Goal: Task Accomplishment & Management: Complete application form

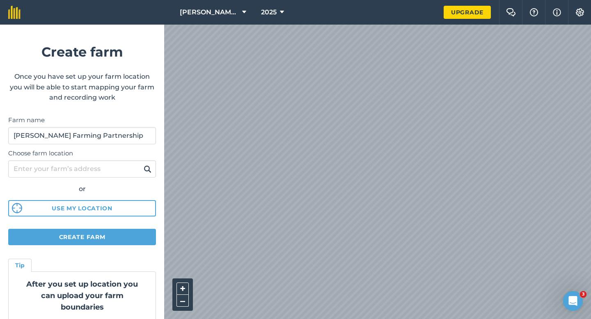
click at [108, 227] on form "Create farm Once you have set up your farm location you will be able to start m…" at bounding box center [82, 172] width 164 height 295
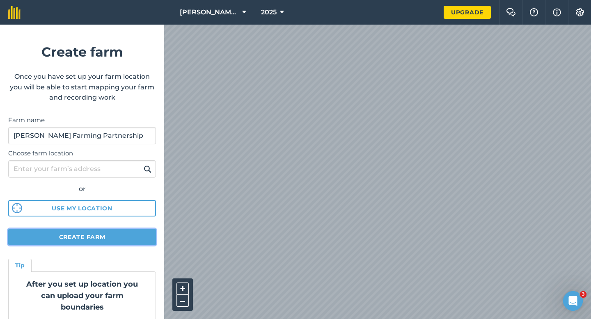
click at [110, 235] on button "Create farm" at bounding box center [82, 237] width 148 height 16
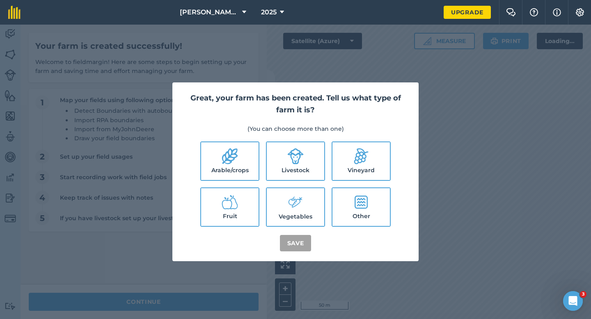
click at [227, 153] on icon at bounding box center [230, 156] width 16 height 16
checkbox input "true"
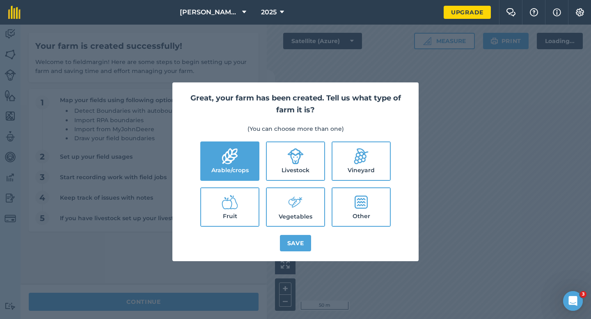
click at [292, 160] on icon at bounding box center [296, 157] width 16 height 16
checkbox input "true"
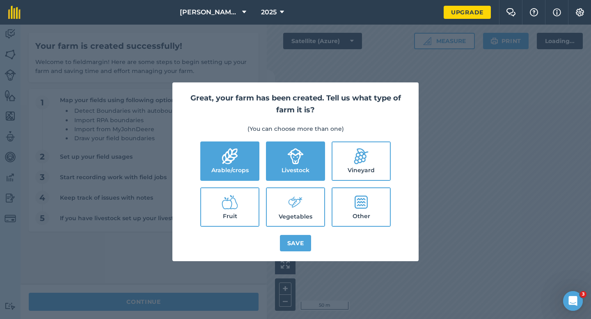
click at [292, 203] on icon at bounding box center [295, 203] width 16 height 18
checkbox input "true"
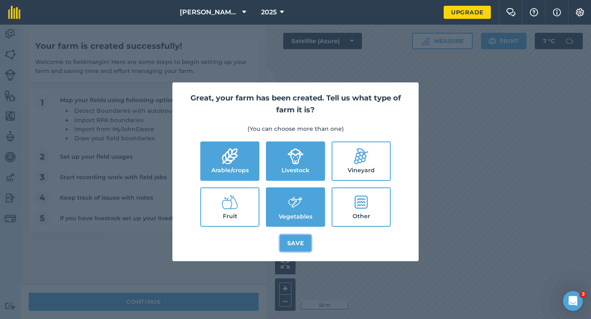
click at [294, 236] on button "Save" at bounding box center [296, 243] width 32 height 16
click at [238, 299] on div "Great, your farm has been created. Tell us what type of farm it is? (You can ch…" at bounding box center [295, 172] width 591 height 295
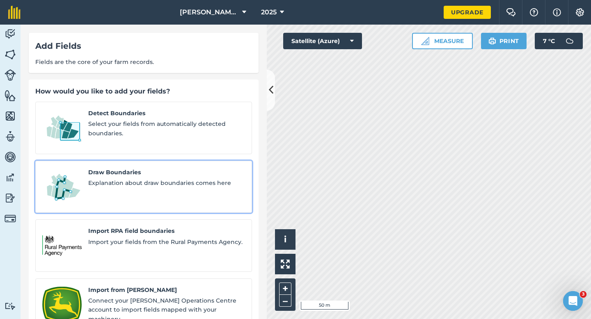
click at [132, 169] on div "Draw Boundaries Explanation about draw boundaries comes here" at bounding box center [166, 187] width 157 height 39
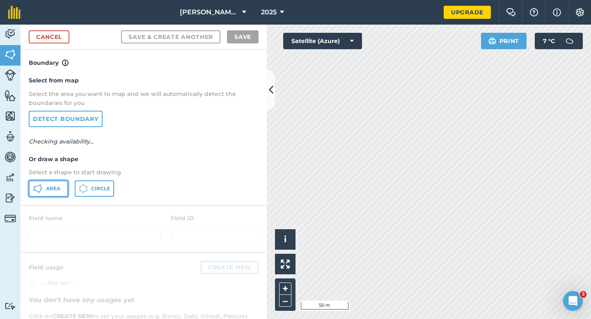
click at [41, 185] on icon at bounding box center [40, 185] width 2 height 2
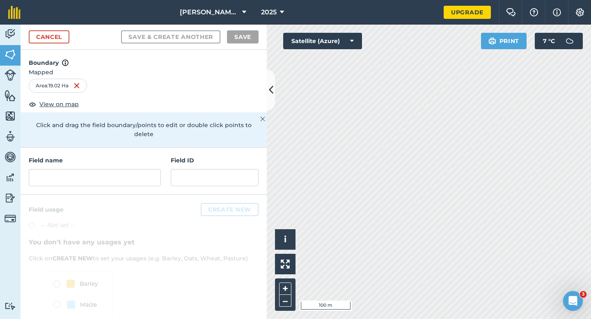
click at [67, 158] on div "Field name" at bounding box center [95, 171] width 132 height 30
click at [67, 169] on input "text" at bounding box center [95, 177] width 132 height 17
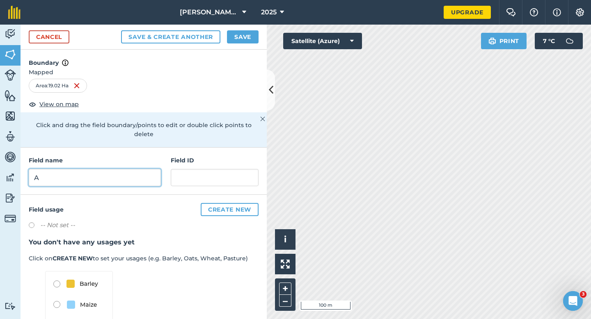
type input "A"
click at [231, 37] on button "Save" at bounding box center [243, 36] width 32 height 13
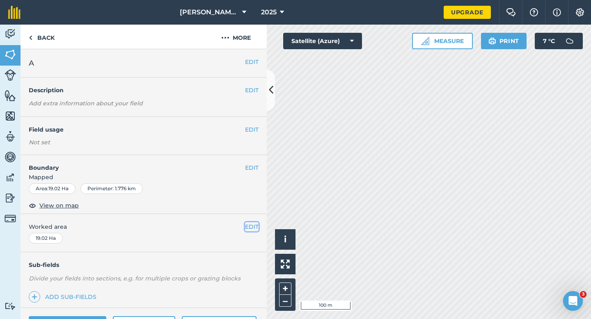
click at [252, 229] on button "EDIT" at bounding box center [252, 226] width 14 height 9
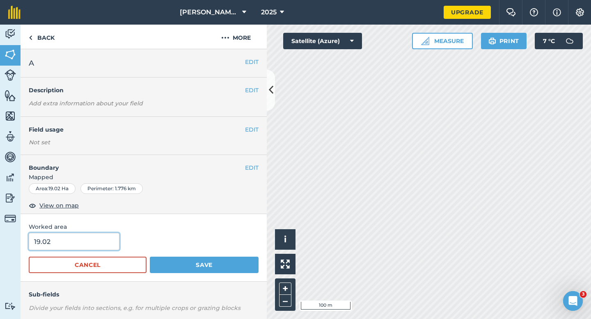
click at [94, 245] on input "19.02" at bounding box center [74, 241] width 91 height 17
type input "19"
click at [150, 257] on button "Save" at bounding box center [204, 265] width 109 height 16
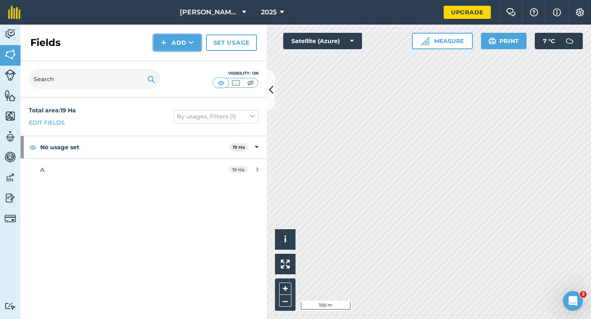
click at [175, 37] on button "Add" at bounding box center [177, 42] width 48 height 16
click at [175, 51] on div "Fields Add Draw Import Set usage" at bounding box center [144, 43] width 246 height 37
click at [164, 48] on button "Add" at bounding box center [177, 42] width 48 height 16
click at [166, 57] on link "Draw" at bounding box center [177, 61] width 45 height 18
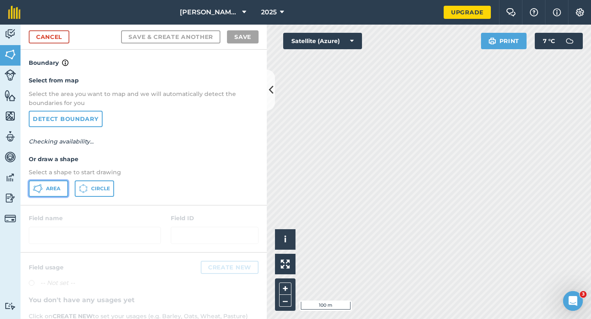
click at [63, 190] on button "Area" at bounding box center [48, 189] width 39 height 16
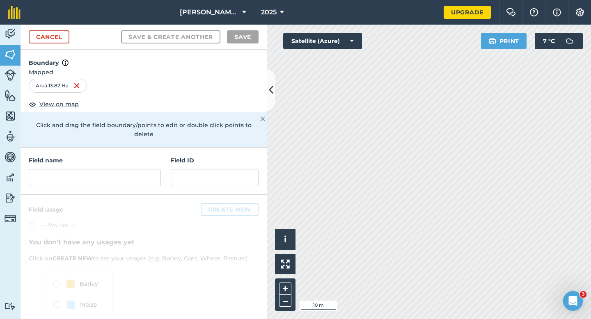
click at [121, 156] on h4 "Field name" at bounding box center [95, 160] width 132 height 9
click at [121, 169] on input "text" at bounding box center [95, 177] width 132 height 17
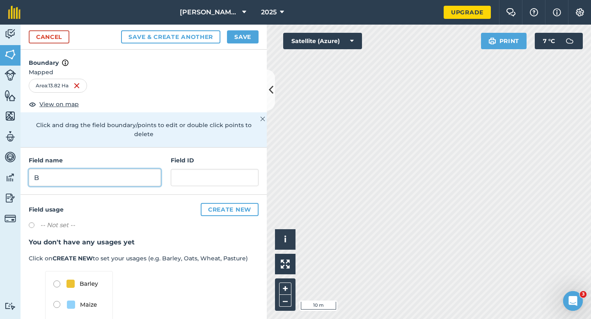
type input "B"
click at [247, 41] on button "Save" at bounding box center [243, 36] width 32 height 13
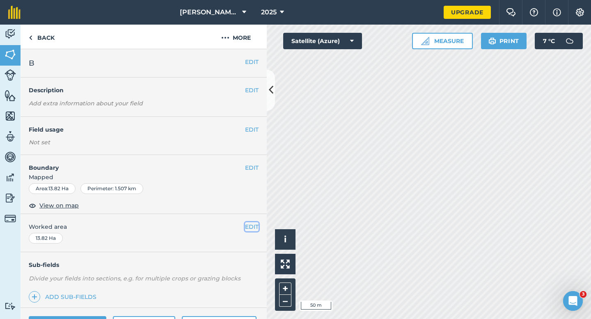
click at [252, 223] on button "EDIT" at bounding box center [252, 226] width 14 height 9
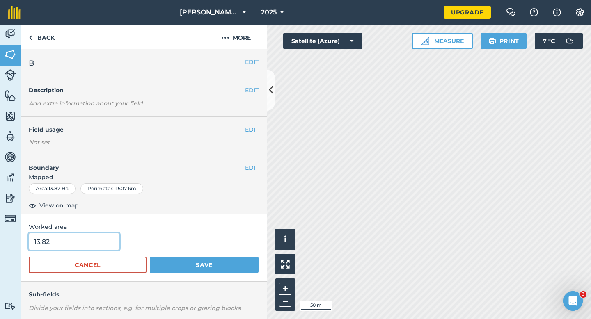
click at [93, 238] on input "13.82" at bounding box center [74, 241] width 91 height 17
type input "14"
click at [150, 257] on button "Save" at bounding box center [204, 265] width 109 height 16
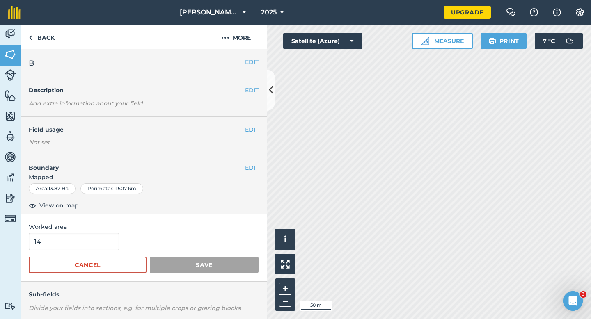
click at [292, 281] on div "+ –" at bounding box center [285, 295] width 21 height 32
click at [343, 190] on div "Click to start drawing i © 2025 TomTom, Microsoft 50 m + –" at bounding box center [429, 172] width 324 height 295
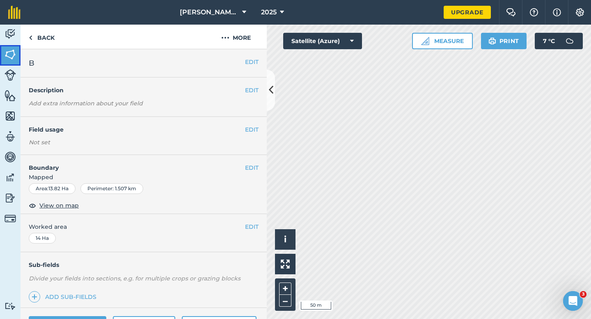
click at [7, 51] on img at bounding box center [10, 54] width 11 height 12
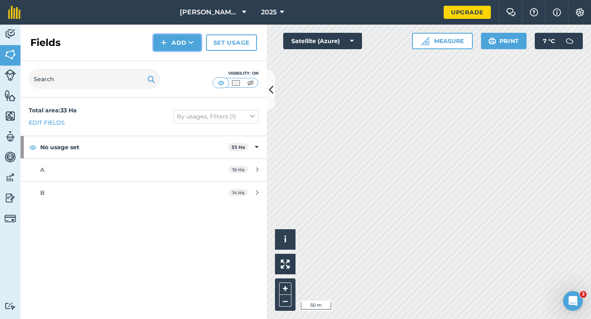
click at [169, 43] on button "Add" at bounding box center [177, 42] width 48 height 16
click at [170, 58] on link "Draw" at bounding box center [177, 61] width 45 height 18
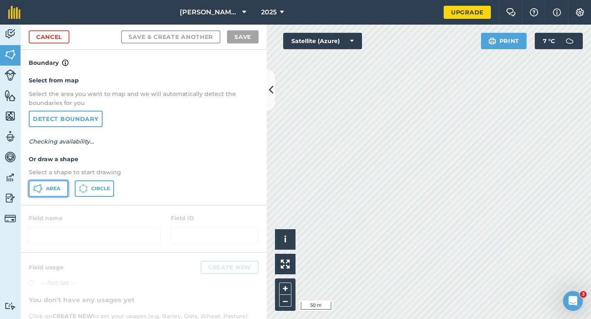
click at [46, 192] on button "Area" at bounding box center [48, 189] width 39 height 16
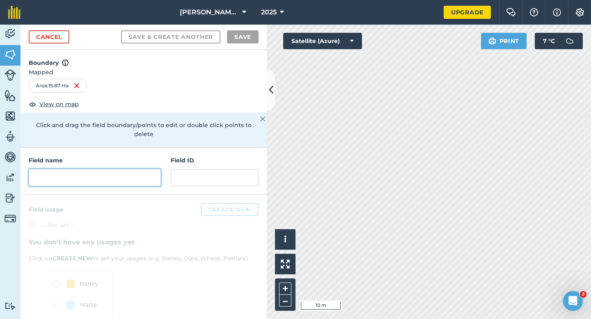
click at [151, 169] on input "text" at bounding box center [95, 177] width 132 height 17
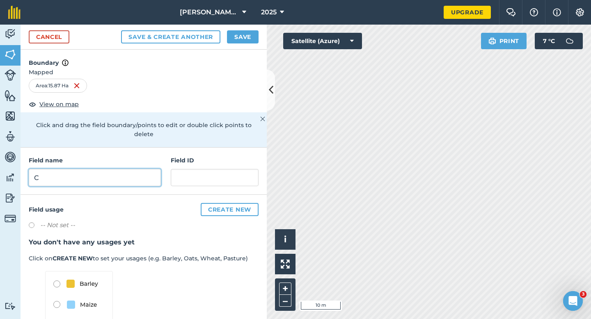
type input "C"
click at [236, 40] on button "Save" at bounding box center [243, 36] width 32 height 13
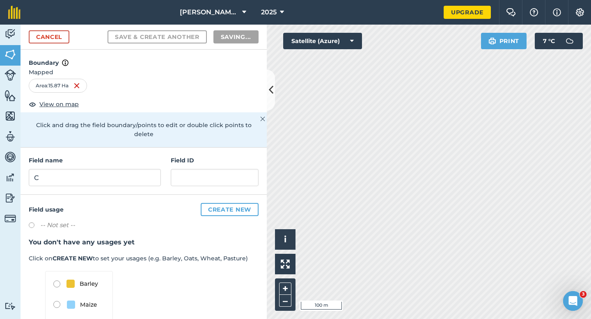
click at [252, 222] on div "-- Not set --" at bounding box center [144, 226] width 230 height 12
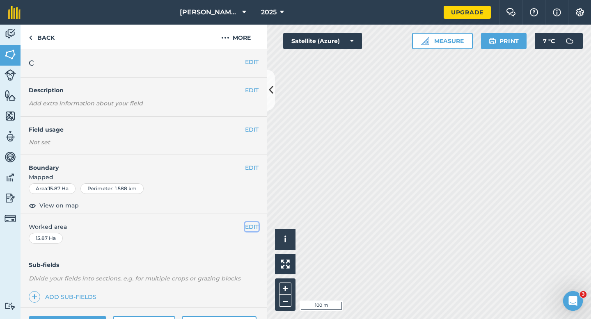
click at [253, 225] on button "EDIT" at bounding box center [252, 226] width 14 height 9
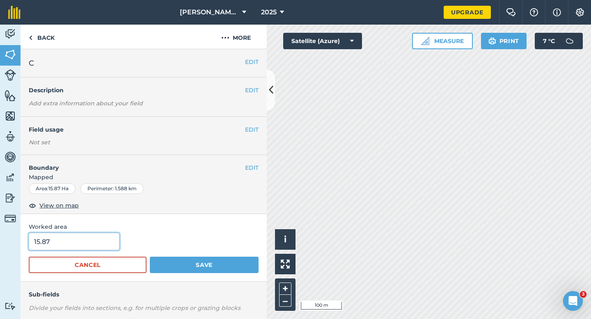
click at [81, 250] on input "15.87" at bounding box center [74, 241] width 91 height 17
type input "16"
click at [150, 257] on button "Save" at bounding box center [204, 265] width 109 height 16
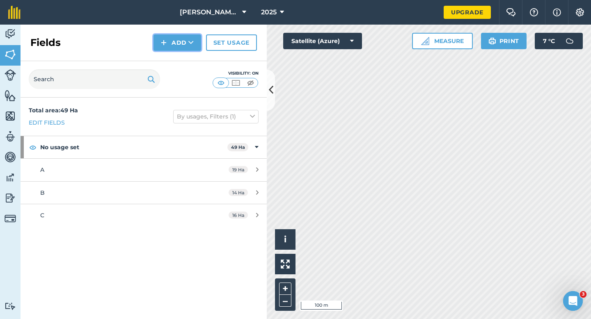
click at [166, 47] on img at bounding box center [164, 43] width 6 height 10
click at [167, 57] on link "Draw" at bounding box center [177, 61] width 45 height 18
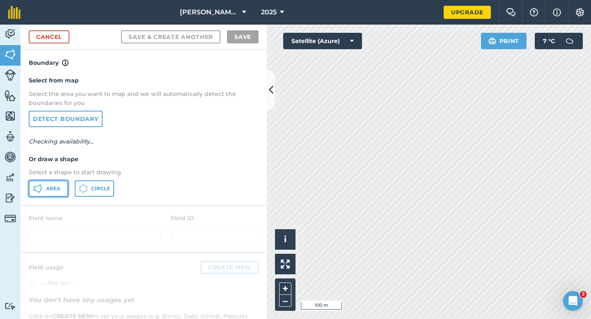
click at [49, 184] on button "Area" at bounding box center [48, 189] width 39 height 16
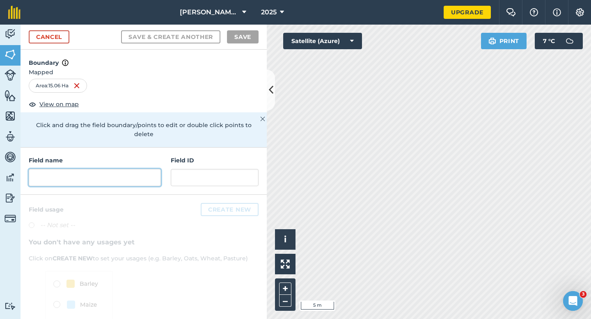
click at [126, 176] on input "text" at bounding box center [95, 177] width 132 height 17
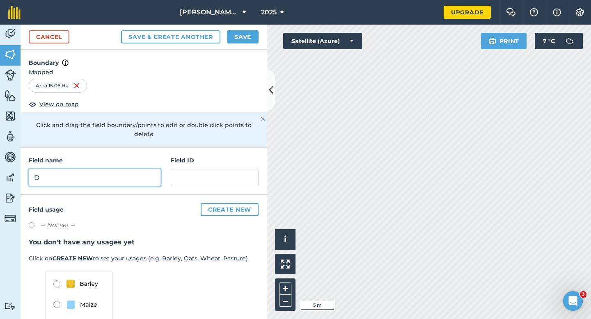
type input "D"
click at [246, 35] on button "Save" at bounding box center [243, 36] width 32 height 13
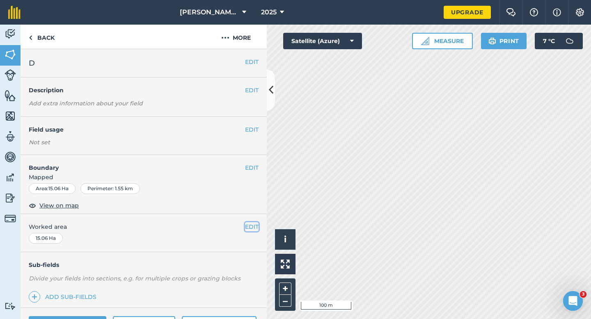
click at [257, 230] on button "EDIT" at bounding box center [252, 226] width 14 height 9
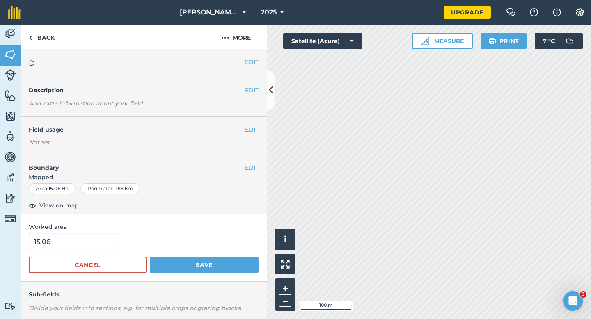
click at [89, 226] on span "Worked area" at bounding box center [144, 226] width 230 height 9
type input "15"
click at [89, 236] on input "15" at bounding box center [74, 241] width 91 height 17
click at [150, 257] on button "Save" at bounding box center [204, 265] width 109 height 16
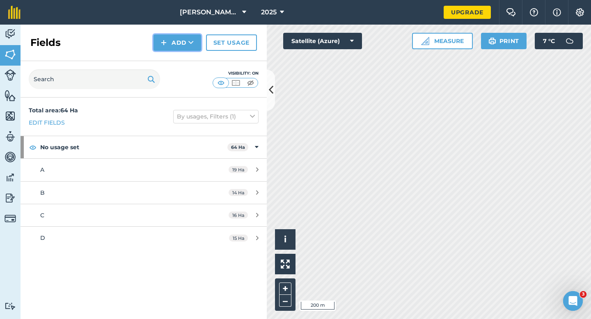
click at [172, 46] on button "Add" at bounding box center [177, 42] width 48 height 16
click at [172, 59] on link "Draw" at bounding box center [177, 61] width 45 height 18
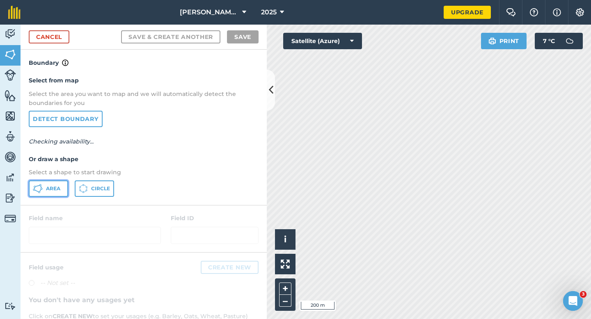
click at [66, 186] on button "Area" at bounding box center [48, 189] width 39 height 16
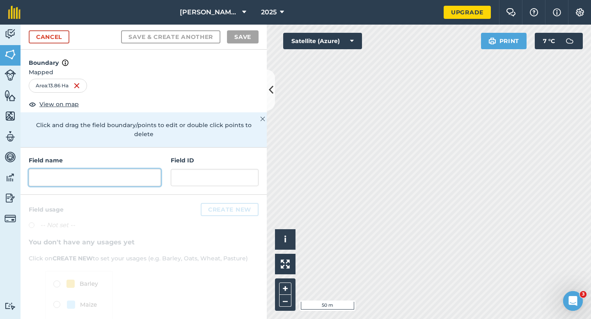
click at [156, 170] on input "text" at bounding box center [95, 177] width 132 height 17
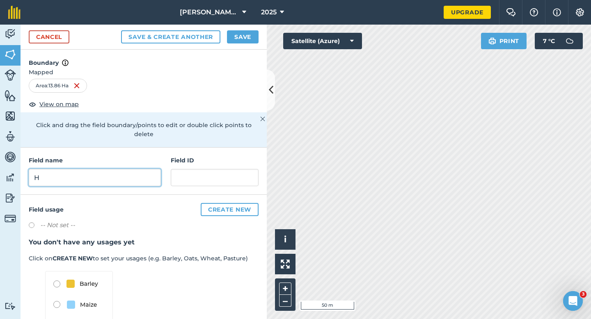
type input "H"
click at [250, 34] on button "Save" at bounding box center [243, 36] width 32 height 13
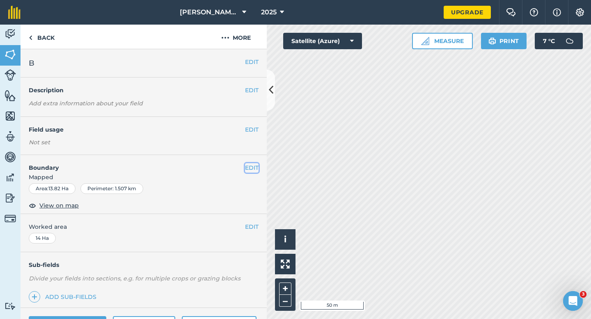
click at [253, 164] on button "EDIT" at bounding box center [252, 167] width 14 height 9
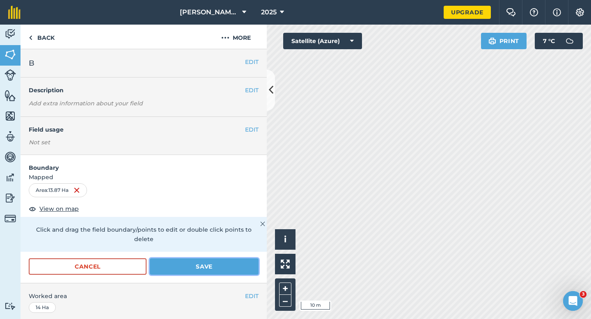
click at [222, 262] on button "Save" at bounding box center [204, 267] width 109 height 16
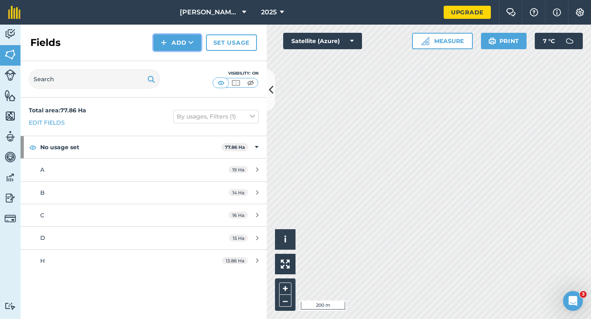
click at [177, 43] on button "Add" at bounding box center [177, 42] width 48 height 16
click at [177, 57] on link "Draw" at bounding box center [177, 61] width 45 height 18
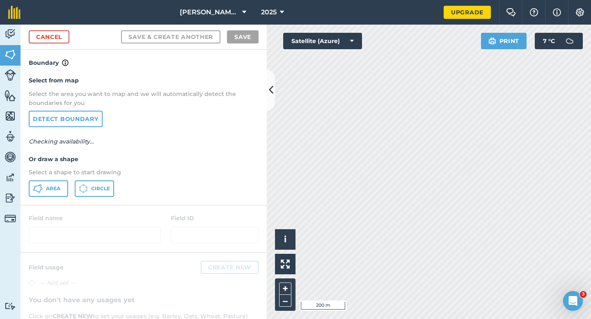
click at [51, 181] on div "Select from map Select the area you want to map and we will automatically detec…" at bounding box center [144, 136] width 246 height 137
click at [58, 186] on span "Area" at bounding box center [53, 188] width 14 height 7
